Goal: Task Accomplishment & Management: Manage account settings

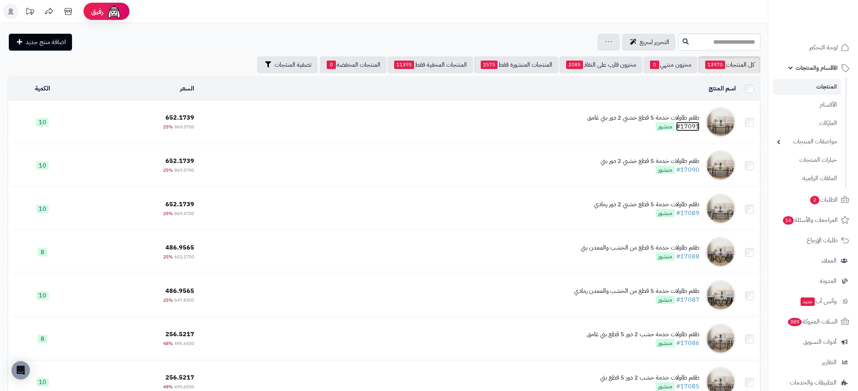
click at [697, 124] on link "#17091" at bounding box center [687, 126] width 23 height 9
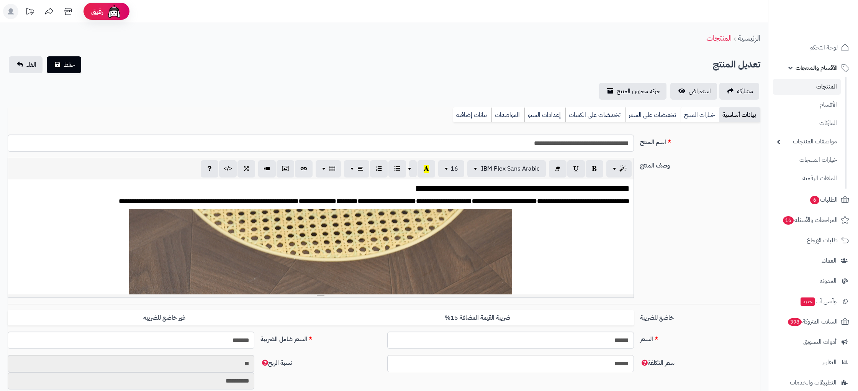
scroll to position [908, 0]
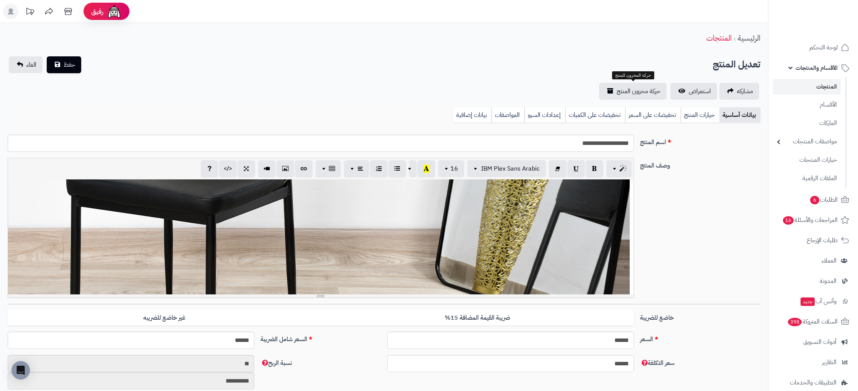
scroll to position [473, 0]
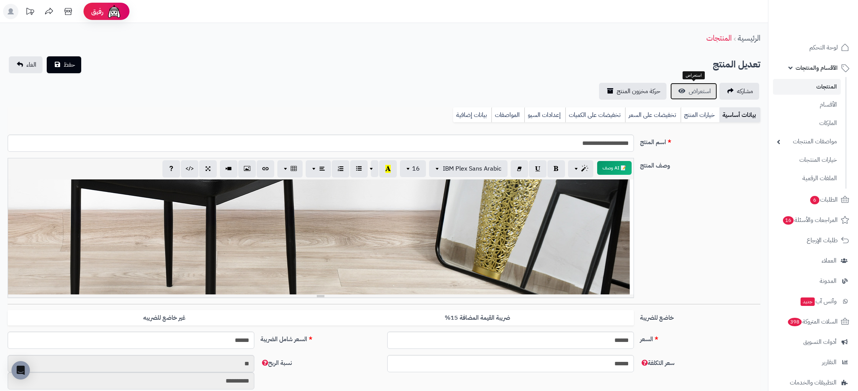
click at [697, 91] on span "استعراض" at bounding box center [700, 91] width 22 height 9
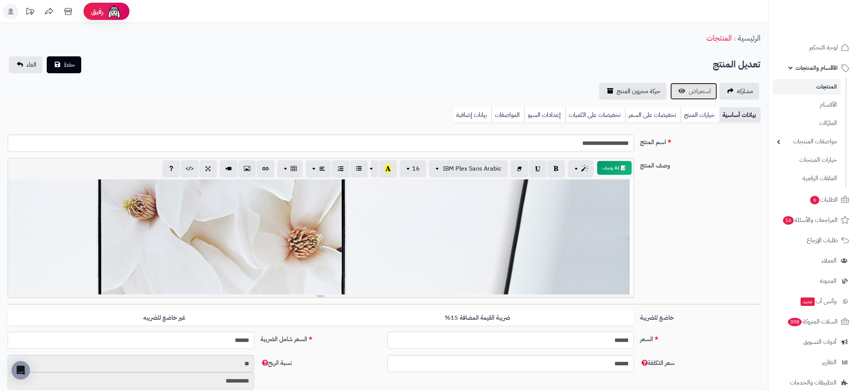
scroll to position [0, 0]
